Goal: Navigation & Orientation: Find specific page/section

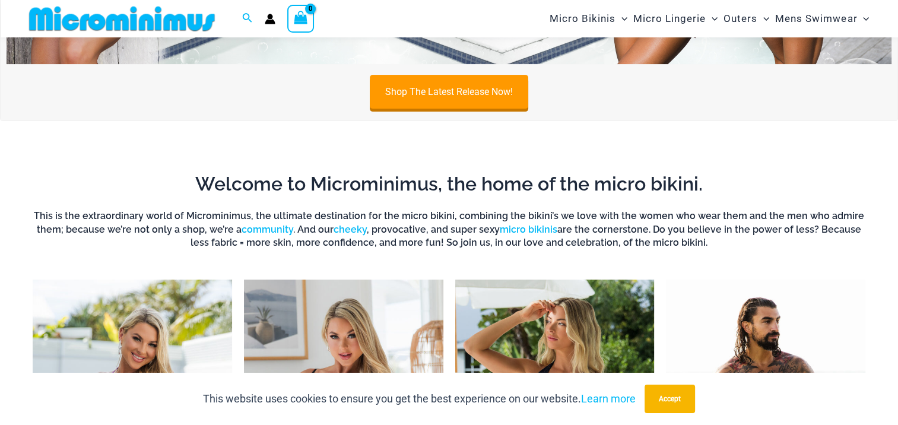
scroll to position [168, 0]
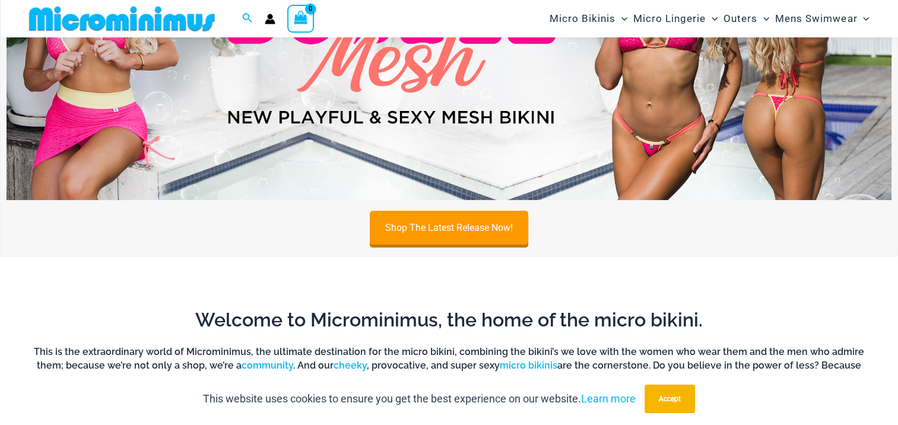
click at [454, 123] on img at bounding box center [449, 50] width 885 height 301
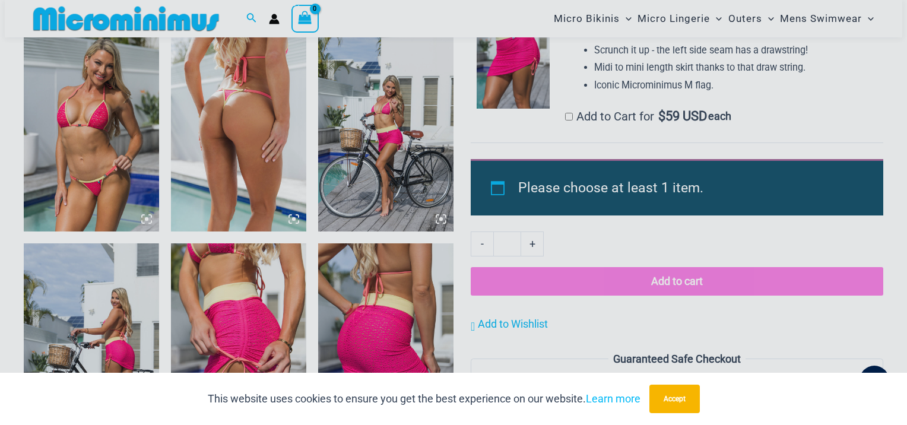
scroll to position [1436, 0]
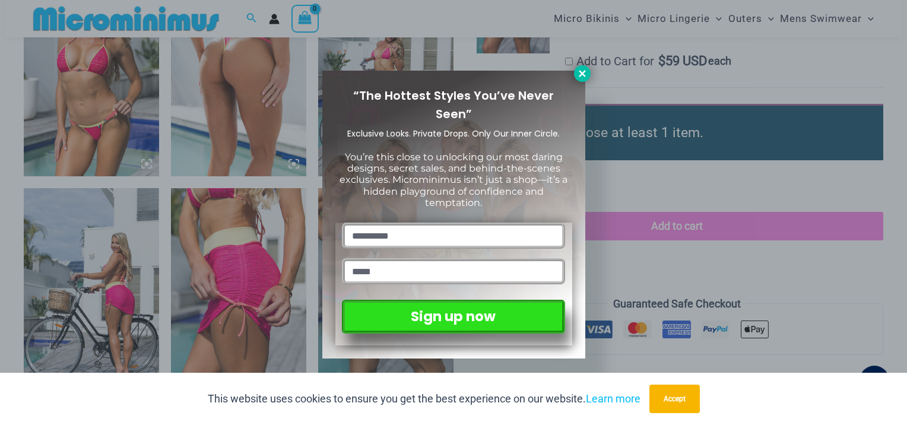
click at [580, 72] on icon at bounding box center [582, 73] width 7 height 7
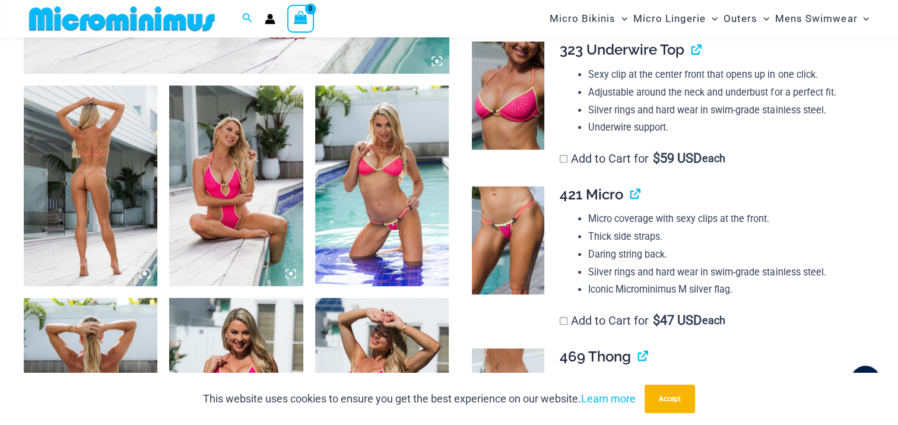
scroll to position [651, 0]
